Goal: Task Accomplishment & Management: Use online tool/utility

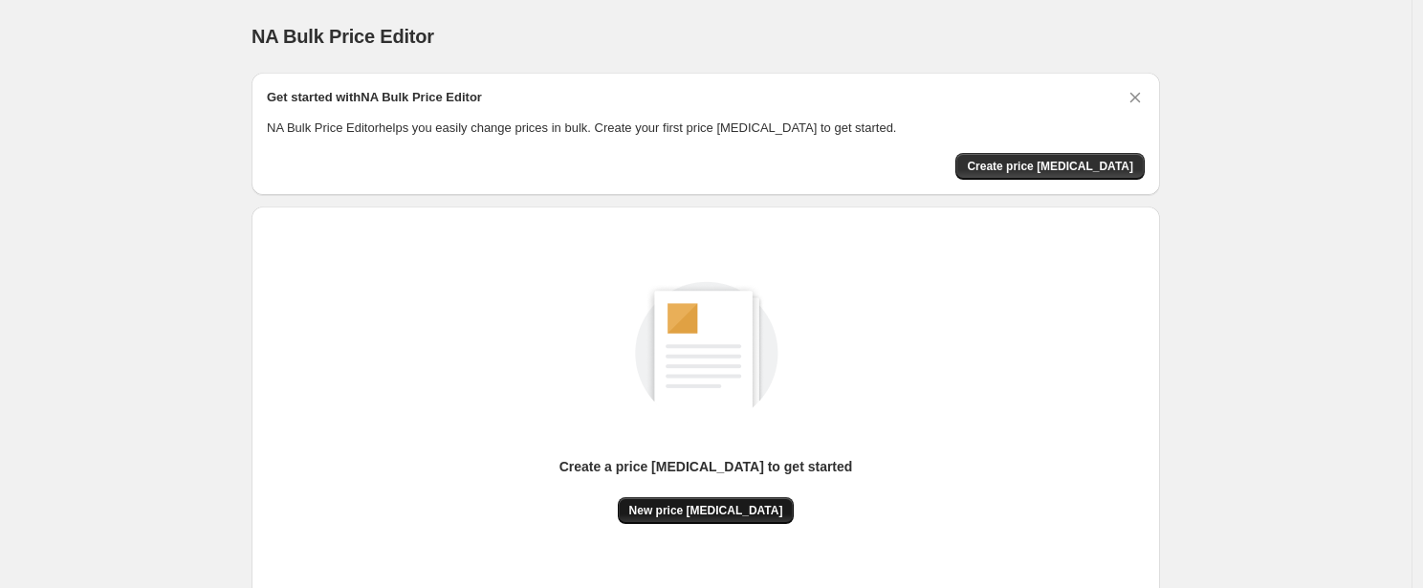
click at [673, 518] on button "New price [MEDICAL_DATA]" at bounding box center [706, 510] width 177 height 27
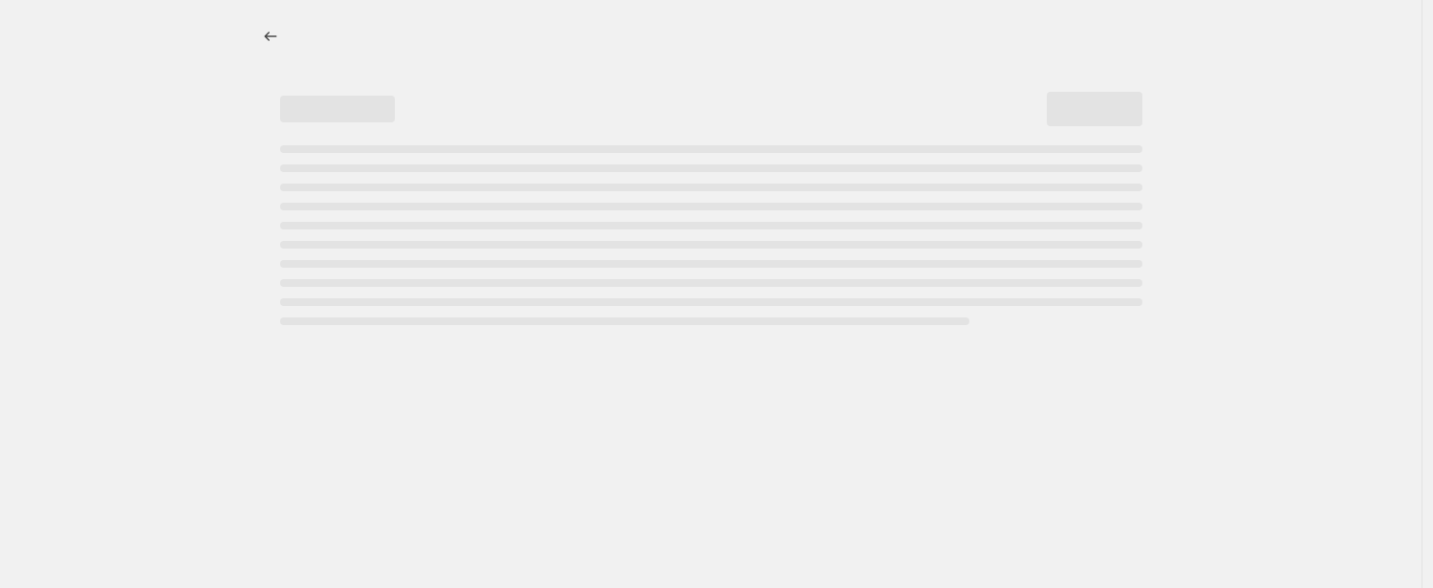
select select "percentage"
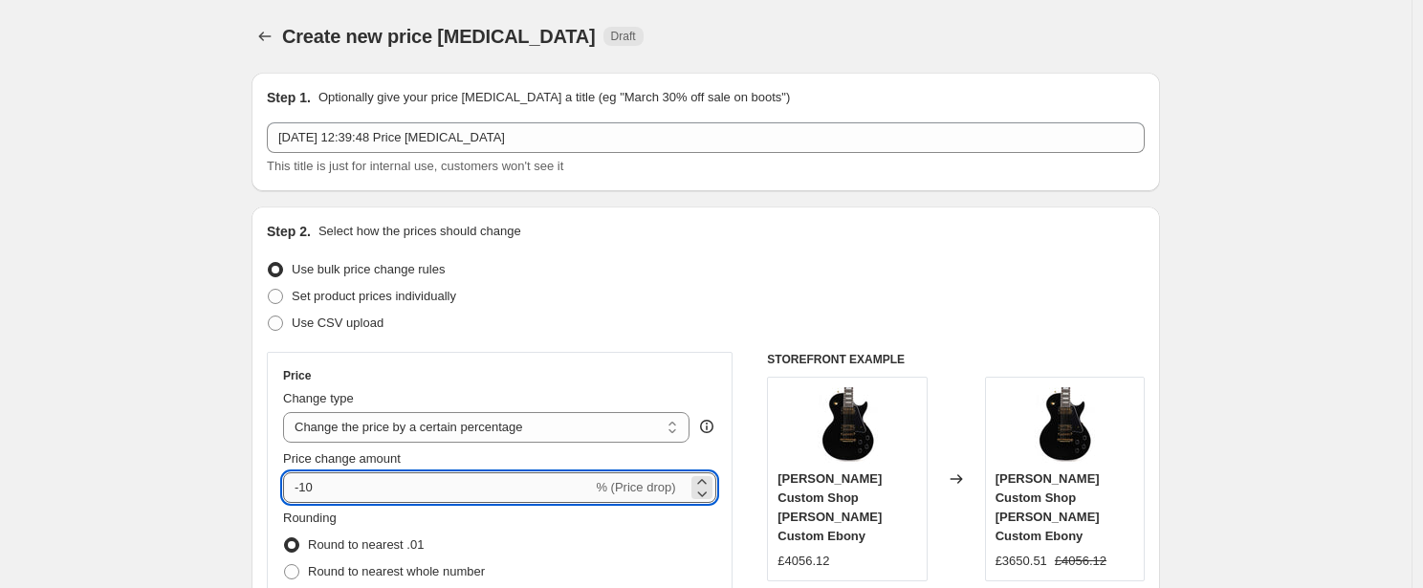
click at [363, 481] on input "-10" at bounding box center [437, 487] width 309 height 31
type input "-1"
type input "-25"
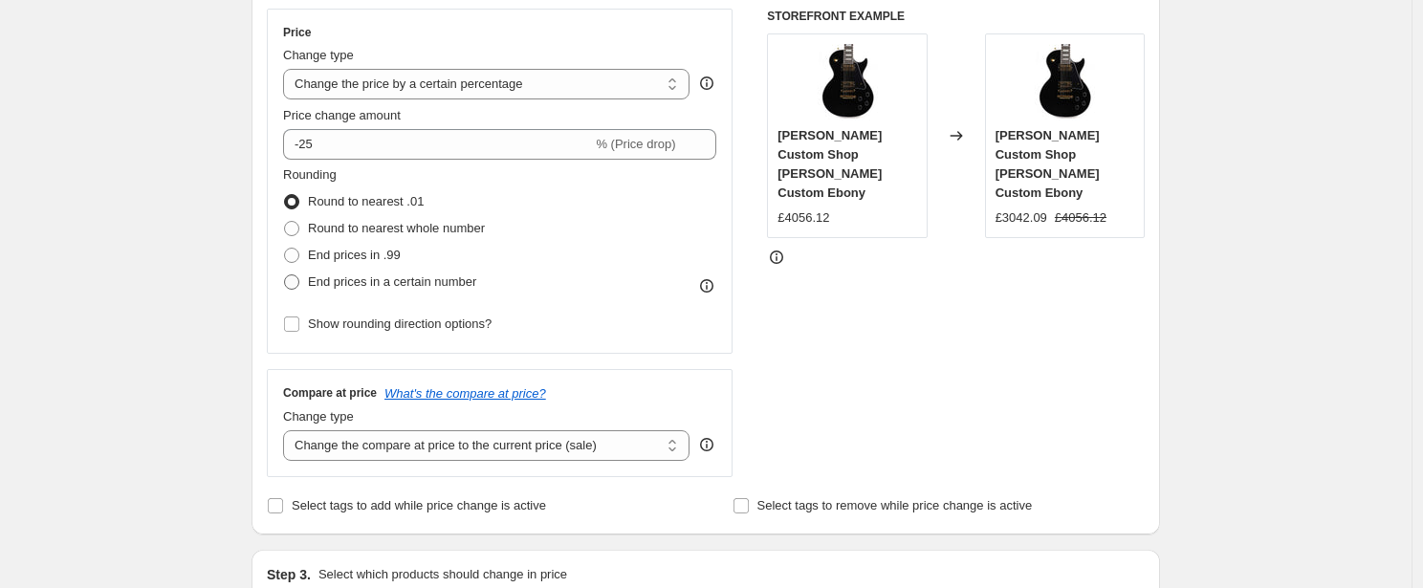
click at [345, 283] on span "End prices in a certain number" at bounding box center [392, 281] width 168 height 14
click at [285, 275] on input "End prices in a certain number" at bounding box center [284, 274] width 1 height 1
radio input "true"
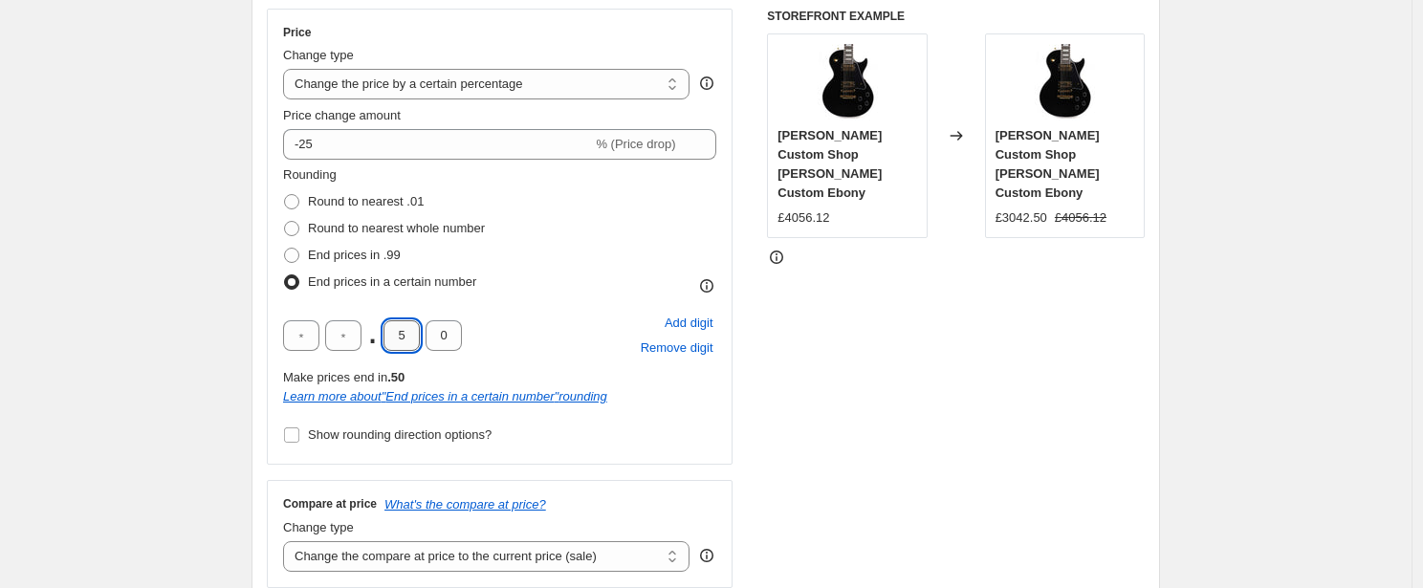
click at [409, 335] on input "5" at bounding box center [401, 335] width 36 height 31
type input "7"
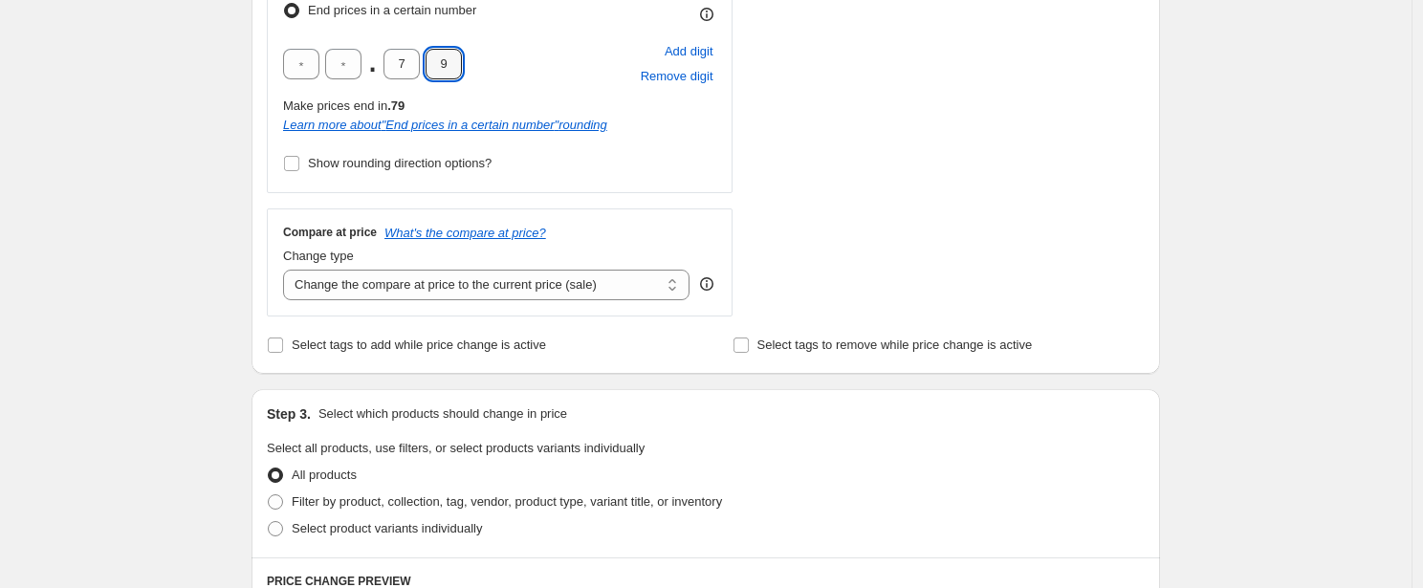
scroll to position [618, 0]
type input "9"
click at [544, 275] on select "Change the compare at price to the current price (sale) Change the compare at p…" at bounding box center [486, 282] width 406 height 31
select select "remove"
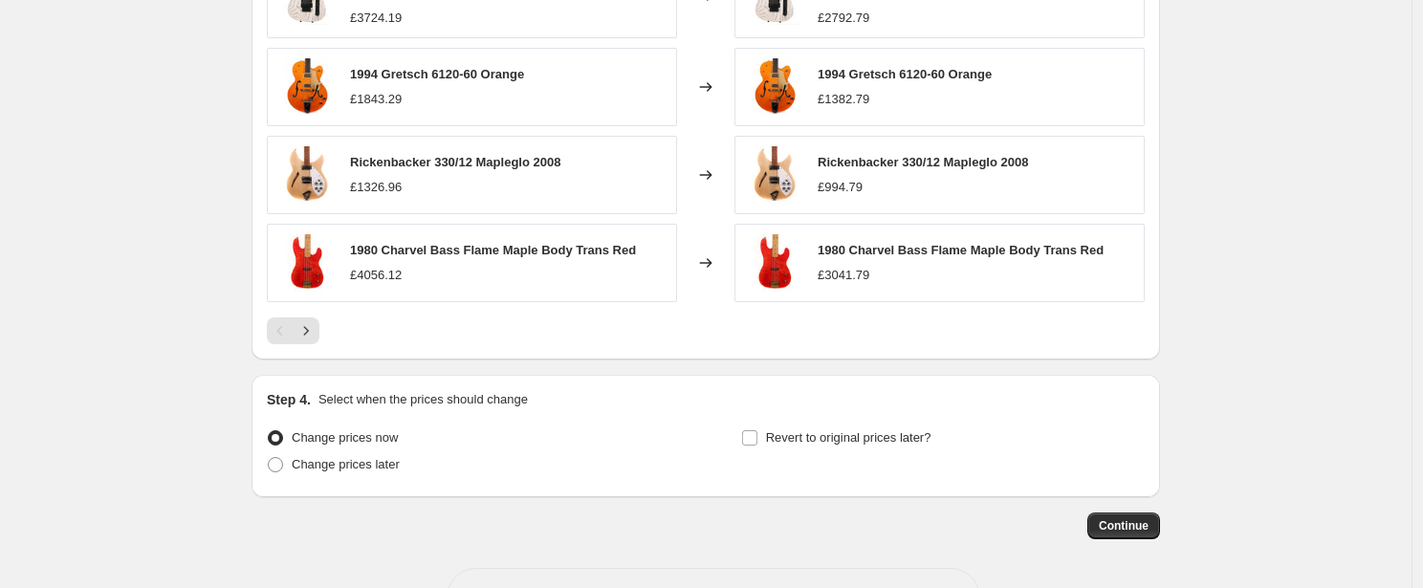
scroll to position [1403, 0]
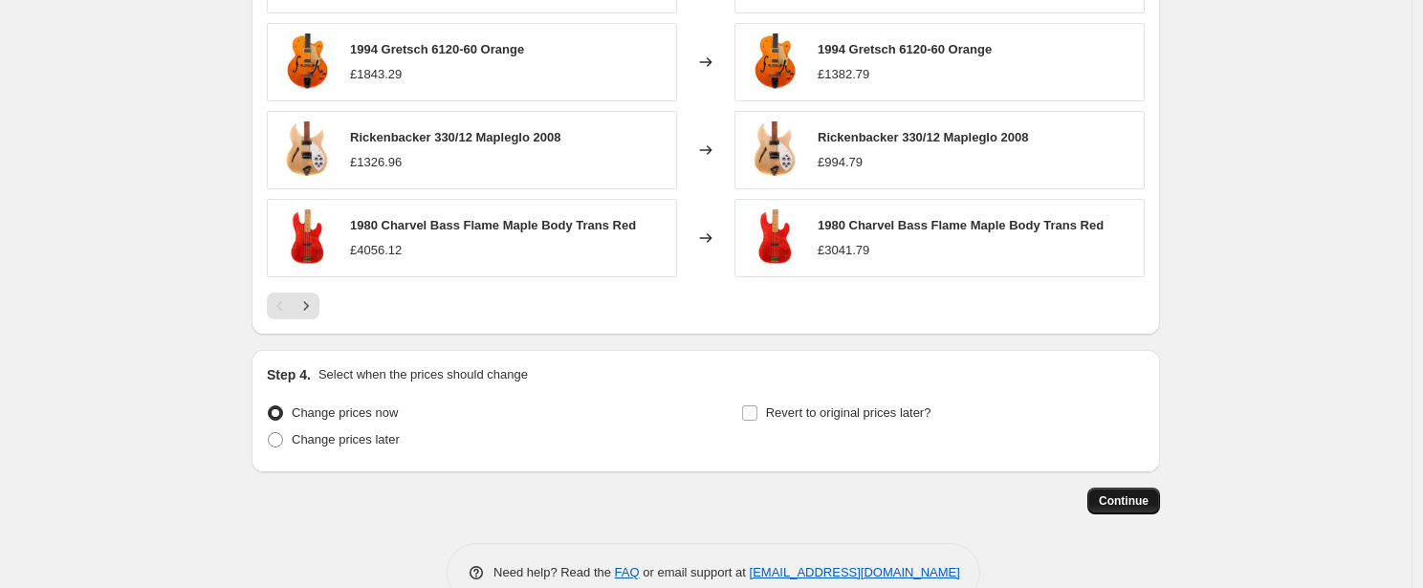
click at [1110, 493] on span "Continue" at bounding box center [1124, 500] width 50 height 15
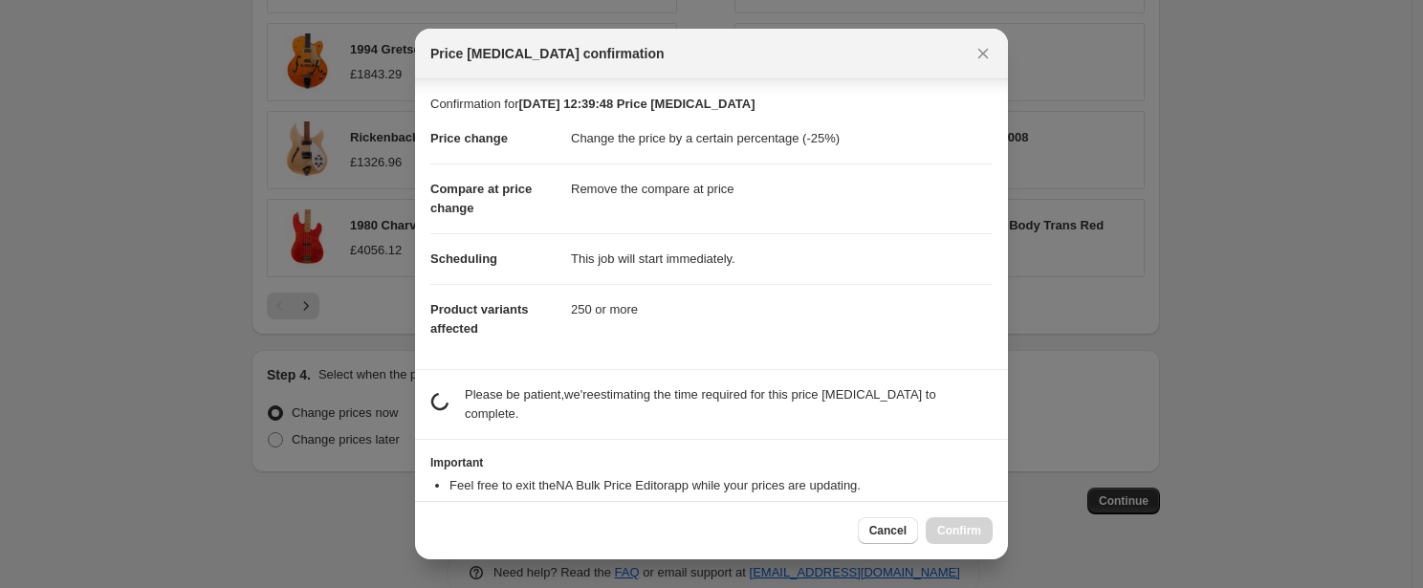
scroll to position [59, 0]
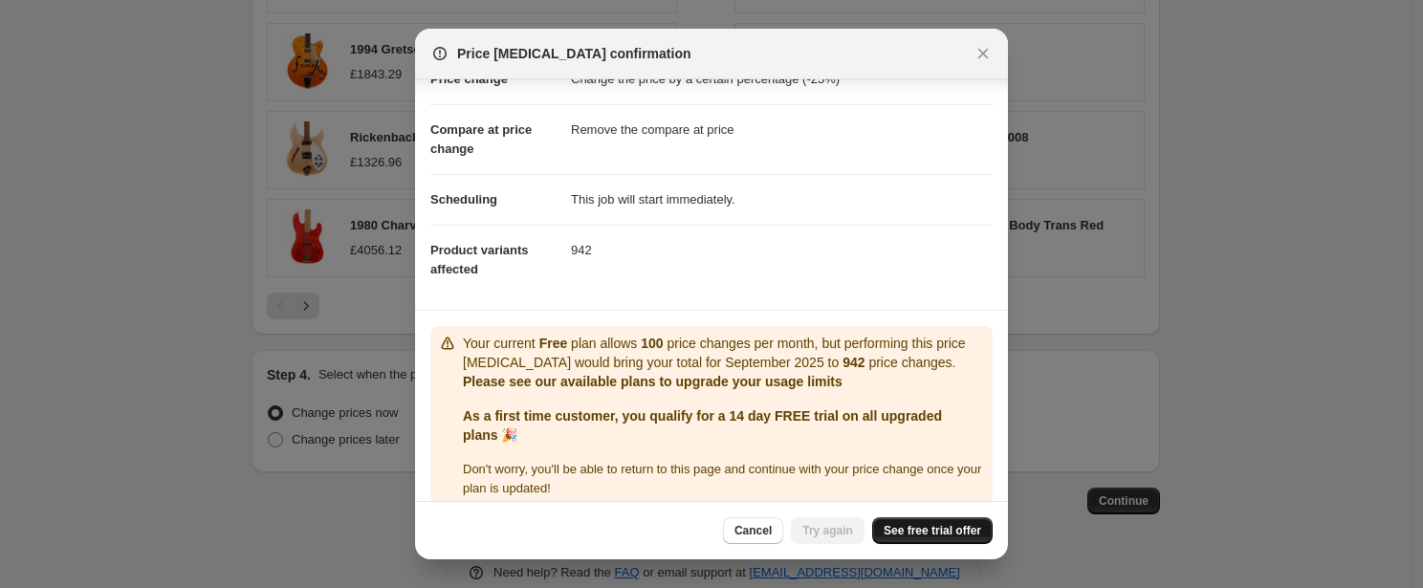
click at [952, 537] on span "See free trial offer" at bounding box center [932, 530] width 98 height 15
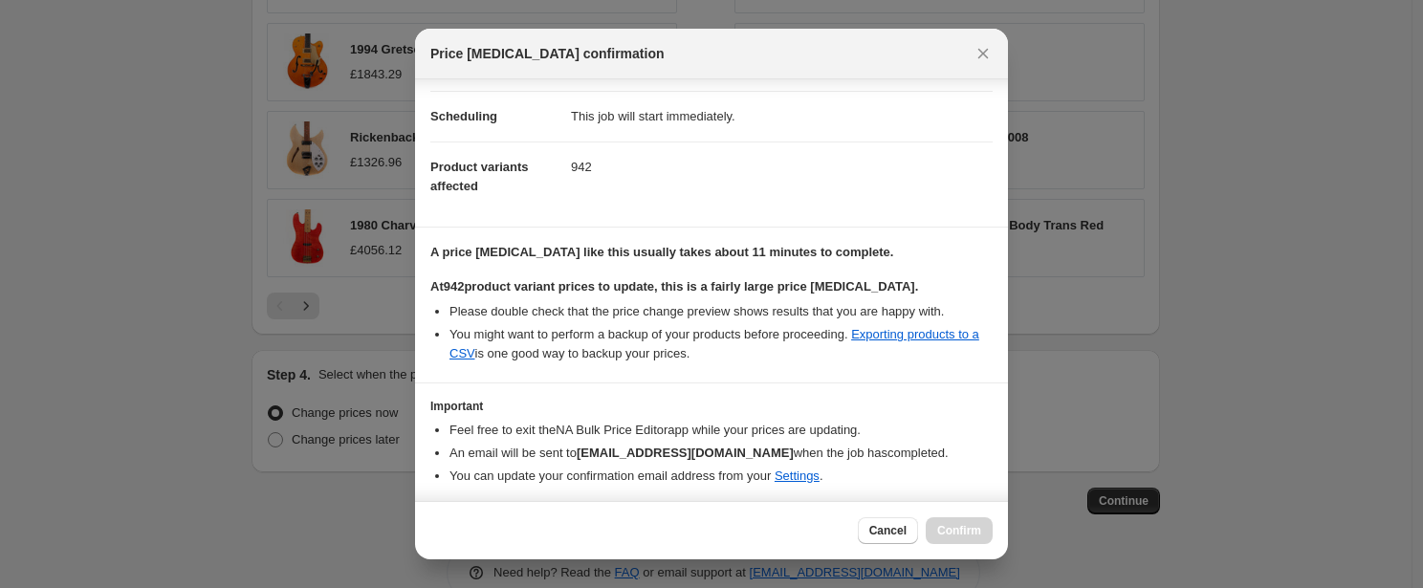
scroll to position [205, 0]
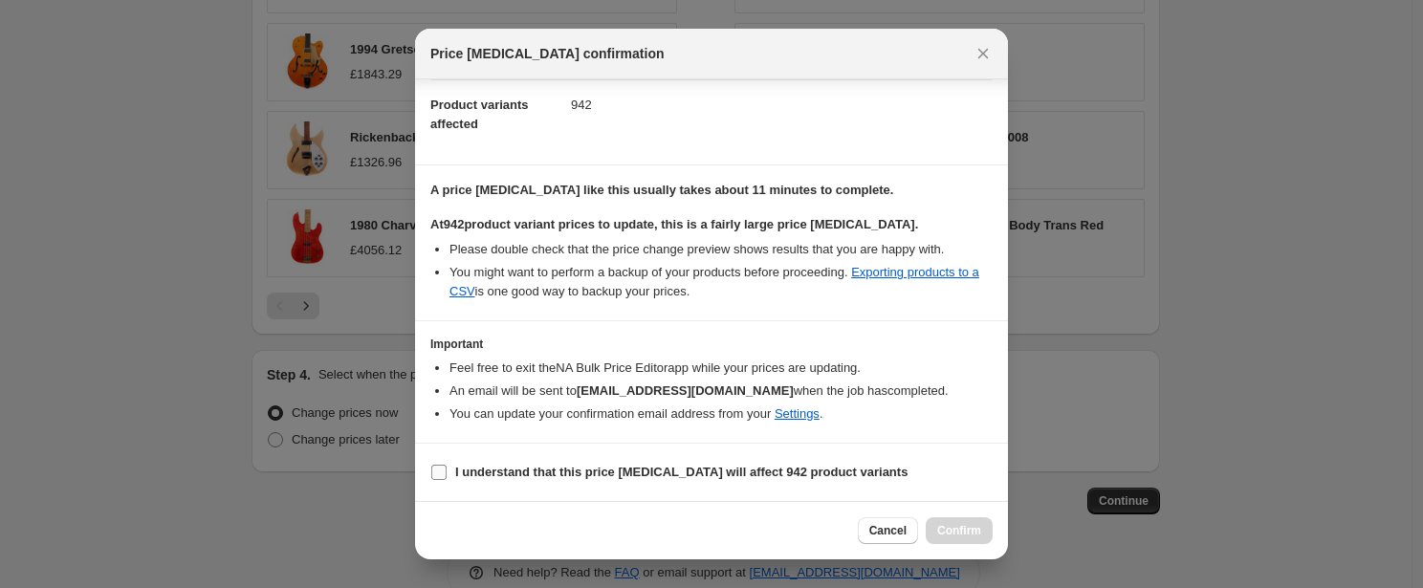
click at [669, 478] on b "I understand that this price change job will affect 942 product variants" at bounding box center [681, 472] width 452 height 14
click at [446, 478] on input "I understand that this price change job will affect 942 product variants" at bounding box center [438, 472] width 15 height 15
checkbox input "true"
click at [938, 537] on span "Confirm" at bounding box center [959, 530] width 44 height 15
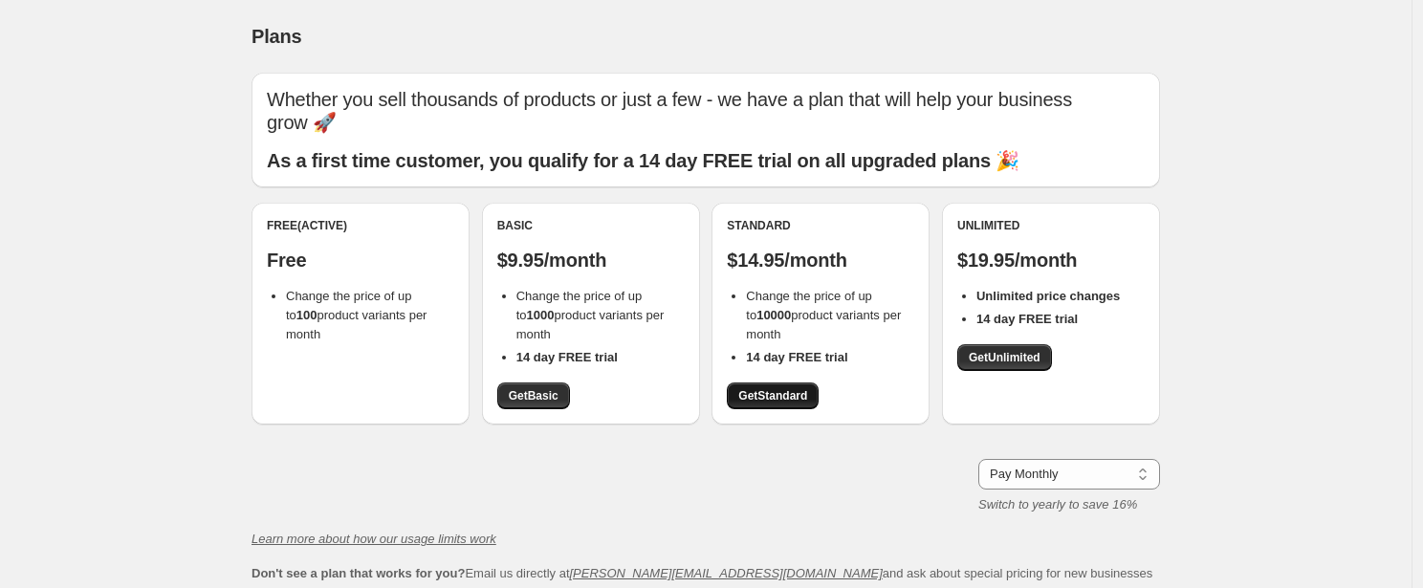
click at [818, 382] on link "Get Standard" at bounding box center [773, 395] width 92 height 27
